Goal: Entertainment & Leisure: Consume media (video, audio)

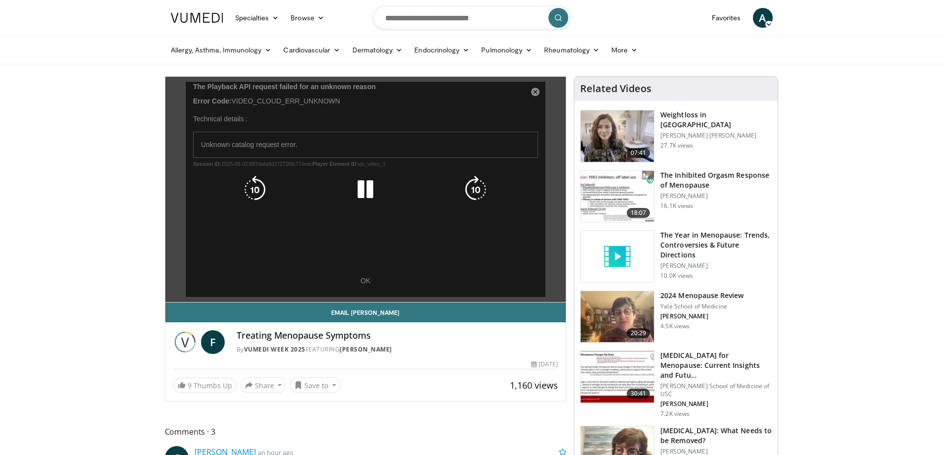
click at [375, 180] on icon "Video Player" at bounding box center [366, 190] width 28 height 28
click at [367, 189] on icon "Video Player" at bounding box center [366, 190] width 28 height 28
click at [363, 194] on icon "Video Player" at bounding box center [366, 190] width 28 height 28
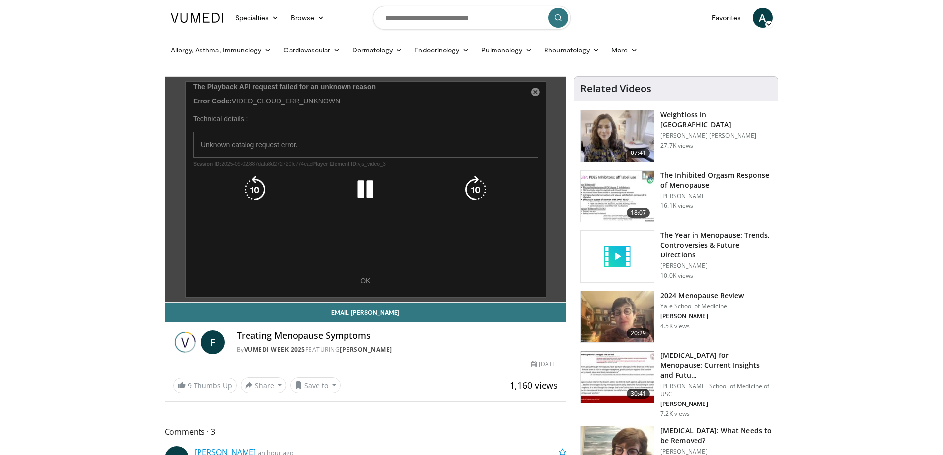
click at [363, 194] on icon "Video Player" at bounding box center [366, 190] width 28 height 28
click at [356, 180] on button "Video Player" at bounding box center [366, 190] width 20 height 20
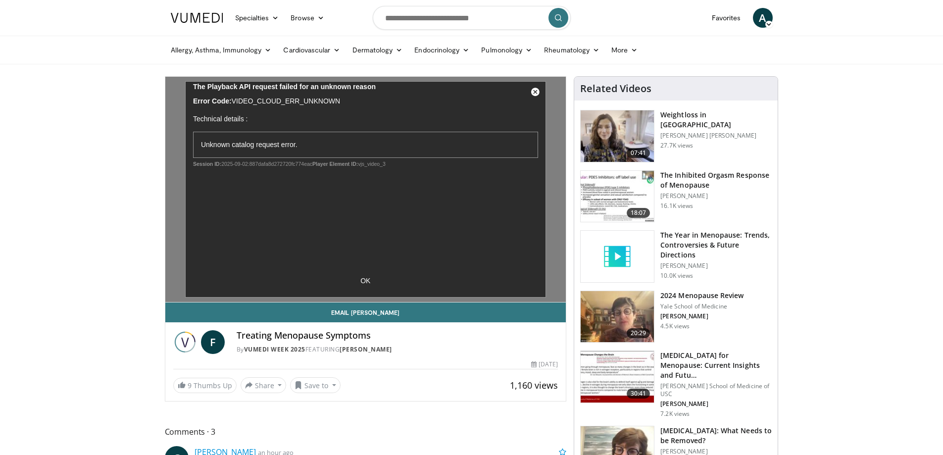
click at [363, 194] on div "10 seconds Tap to unmute" at bounding box center [365, 189] width 401 height 225
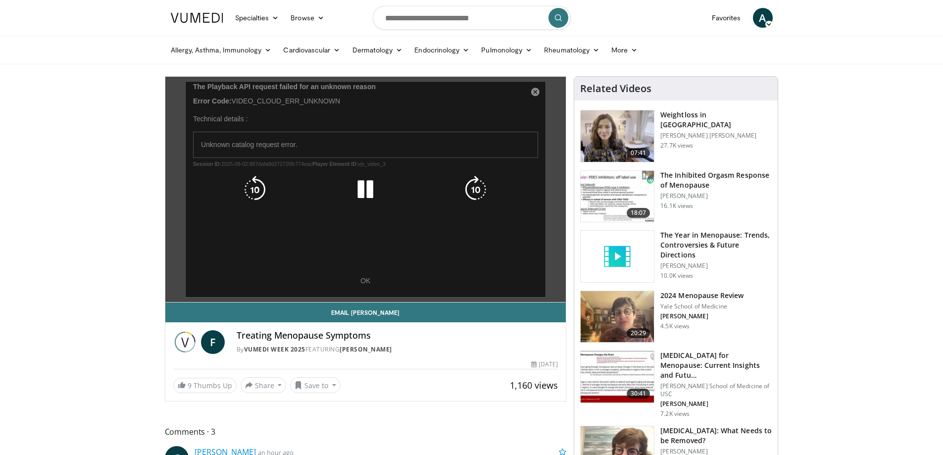
click at [361, 283] on div "10 seconds Tap to unmute" at bounding box center [365, 189] width 401 height 225
click at [370, 189] on icon "Video Player" at bounding box center [366, 190] width 28 height 28
click at [356, 180] on button "Video Player" at bounding box center [366, 190] width 20 height 20
click at [363, 281] on div "10 seconds Tap to unmute" at bounding box center [365, 189] width 401 height 225
click at [477, 182] on icon "Video Player" at bounding box center [476, 190] width 28 height 28
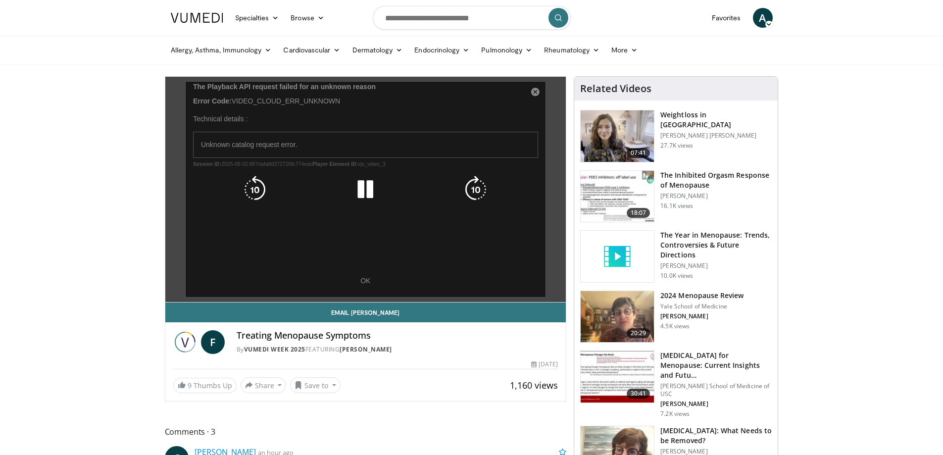
click at [365, 282] on div "10 seconds Tap to unmute" at bounding box center [365, 189] width 401 height 225
click at [534, 88] on div "10 seconds Tap to unmute" at bounding box center [365, 189] width 401 height 225
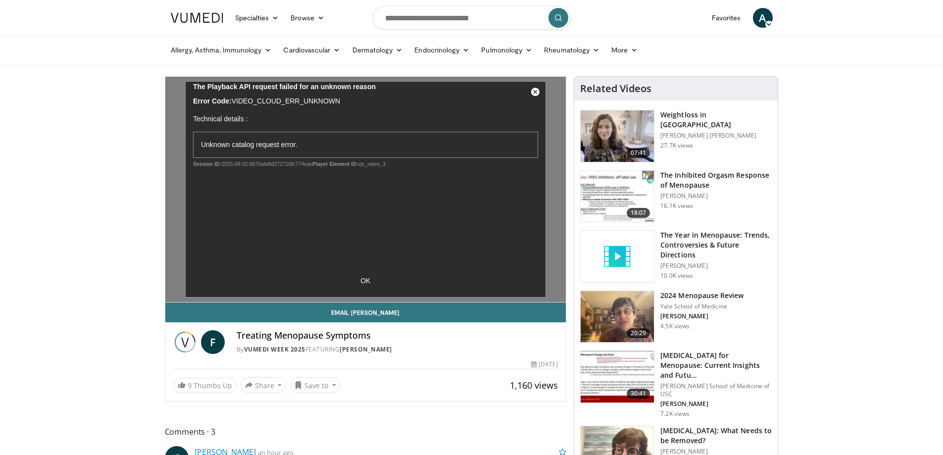
click at [534, 88] on div "10 seconds Tap to unmute" at bounding box center [365, 189] width 401 height 225
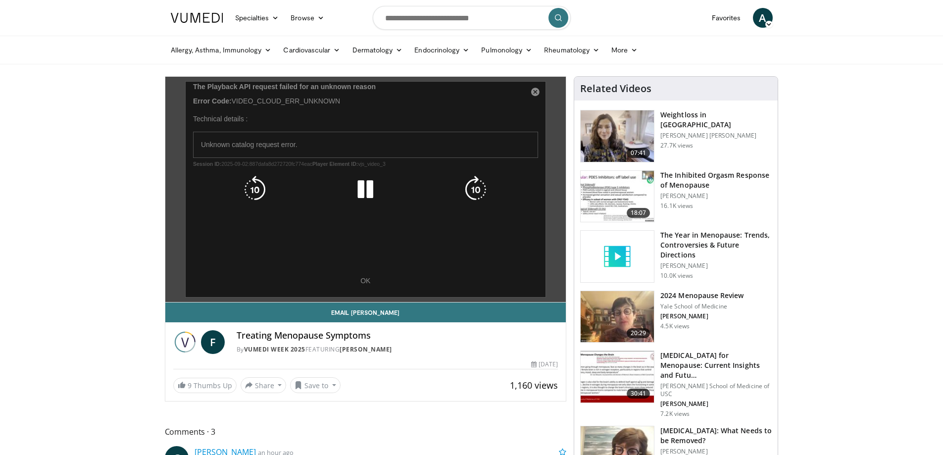
click at [534, 95] on div "10 seconds Tap to unmute" at bounding box center [365, 189] width 401 height 225
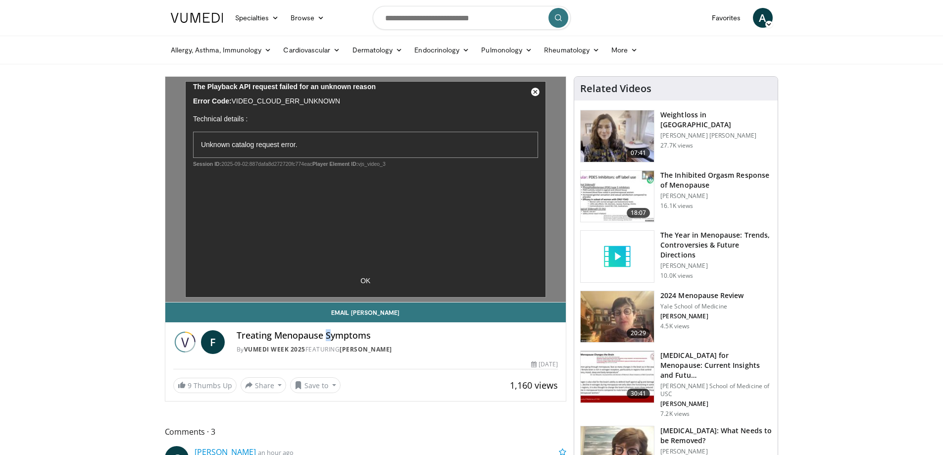
click at [328, 341] on h4 "Treating Menopause Symptoms" at bounding box center [398, 335] width 322 height 11
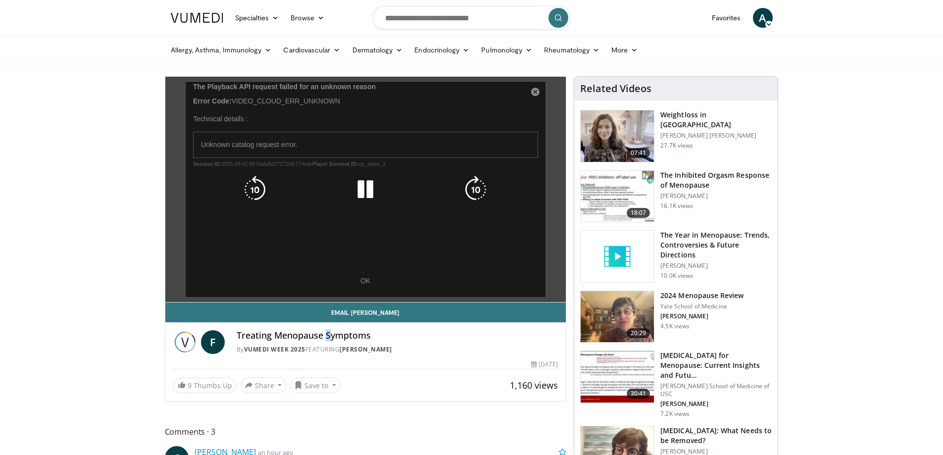
click at [371, 187] on icon "Video Player" at bounding box center [366, 190] width 28 height 28
click at [534, 92] on div "10 seconds Tap to unmute" at bounding box center [365, 189] width 401 height 225
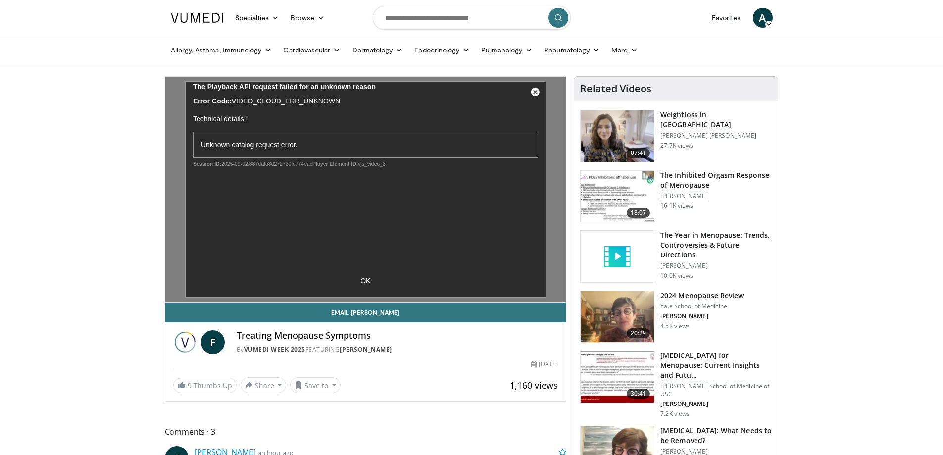
click at [618, 306] on img at bounding box center [617, 316] width 73 height 51
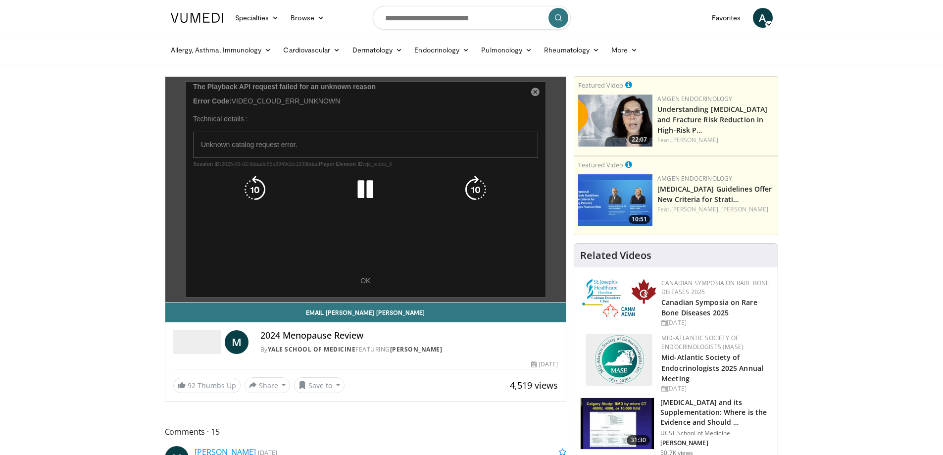
click at [368, 190] on icon "Video Player" at bounding box center [366, 190] width 28 height 28
click at [536, 90] on div "10 seconds Tap to unmute" at bounding box center [365, 189] width 401 height 225
